Goal: Task Accomplishment & Management: Complete application form

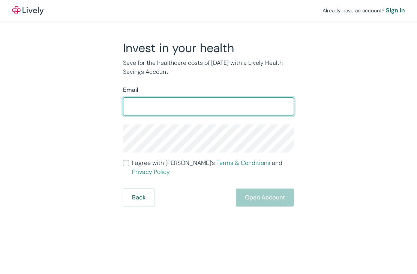
click at [257, 99] on input "Email" at bounding box center [208, 106] width 171 height 15
type input "[EMAIL_ADDRESS][DOMAIN_NAME]"
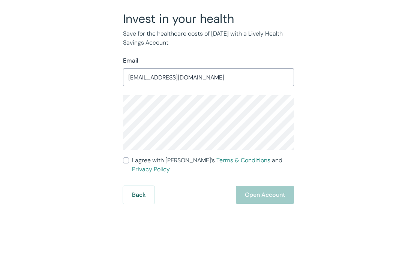
scroll to position [24, 0]
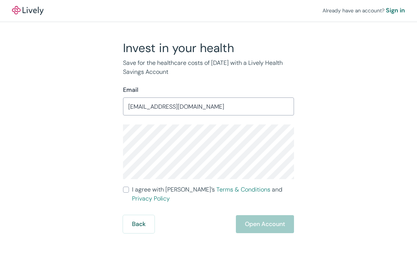
click at [128, 187] on input "I agree with Lively’s Terms & Conditions and Privacy Policy" at bounding box center [126, 190] width 6 height 6
checkbox input "true"
click at [253, 215] on button "Open Account" at bounding box center [265, 224] width 58 height 18
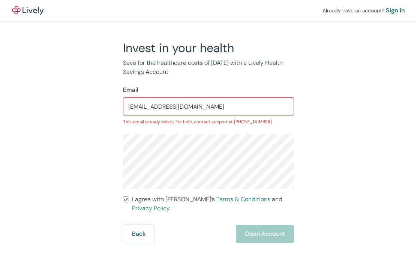
scroll to position [0, 0]
click at [399, 12] on div "Sign in" at bounding box center [394, 10] width 19 height 9
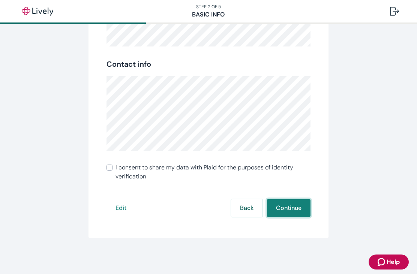
scroll to position [169, 0]
click at [112, 164] on label "I consent to share my data with Plaid for the purposes of identity verification" at bounding box center [208, 172] width 204 height 18
click at [112, 164] on input "I consent to share my data with Plaid for the purposes of identity verification" at bounding box center [109, 167] width 6 height 6
checkbox input "true"
click at [297, 208] on button "Continue" at bounding box center [288, 208] width 43 height 18
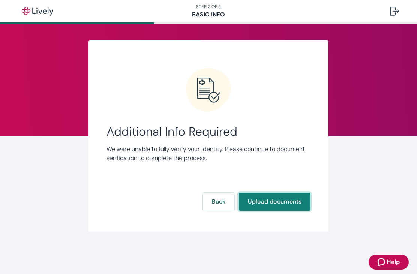
click at [286, 201] on button "Upload documents" at bounding box center [275, 202] width 72 height 18
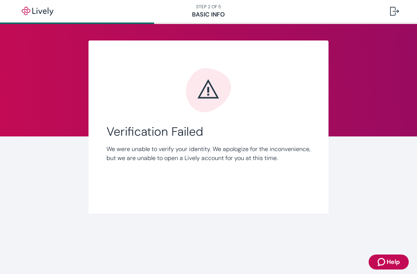
click at [205, 22] on nav "STEP 2 OF 5 Basic Info" at bounding box center [208, 11] width 417 height 22
click at [394, 10] on div at bounding box center [394, 11] width 9 height 9
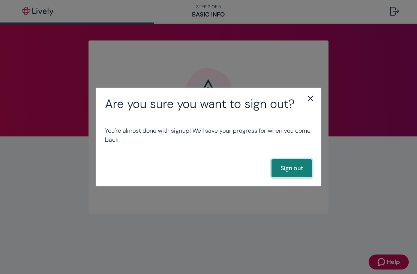
click at [291, 168] on button "Sign out" at bounding box center [291, 168] width 40 height 18
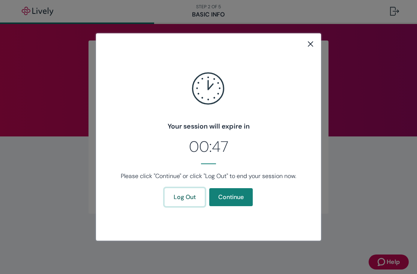
click at [196, 197] on button "Log Out" at bounding box center [184, 197] width 40 height 18
